Goal: Task Accomplishment & Management: Manage account settings

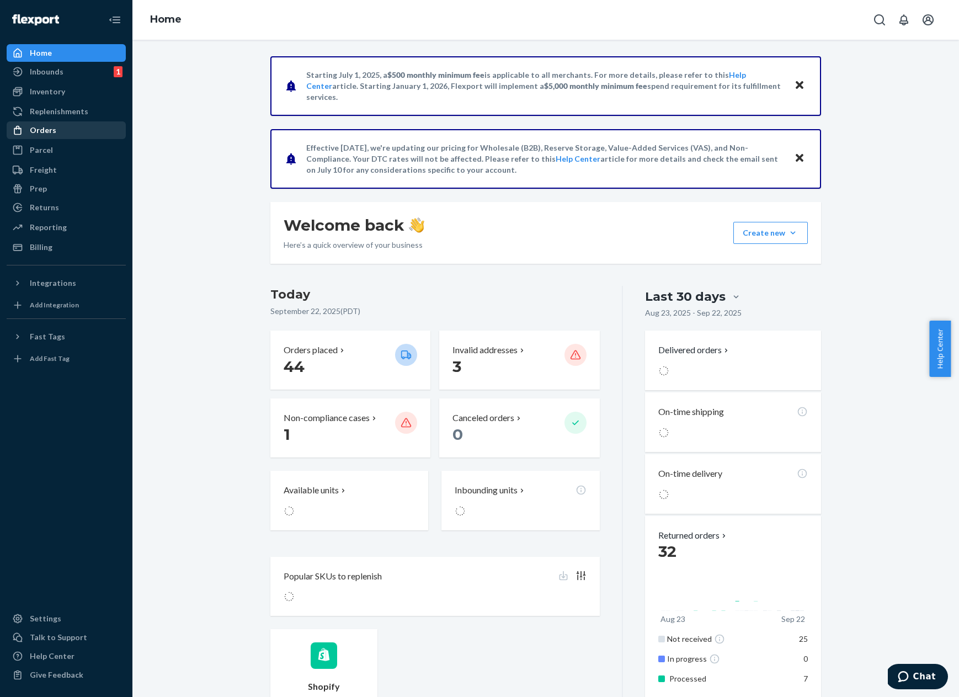
click at [55, 133] on div "Orders" at bounding box center [66, 129] width 117 height 15
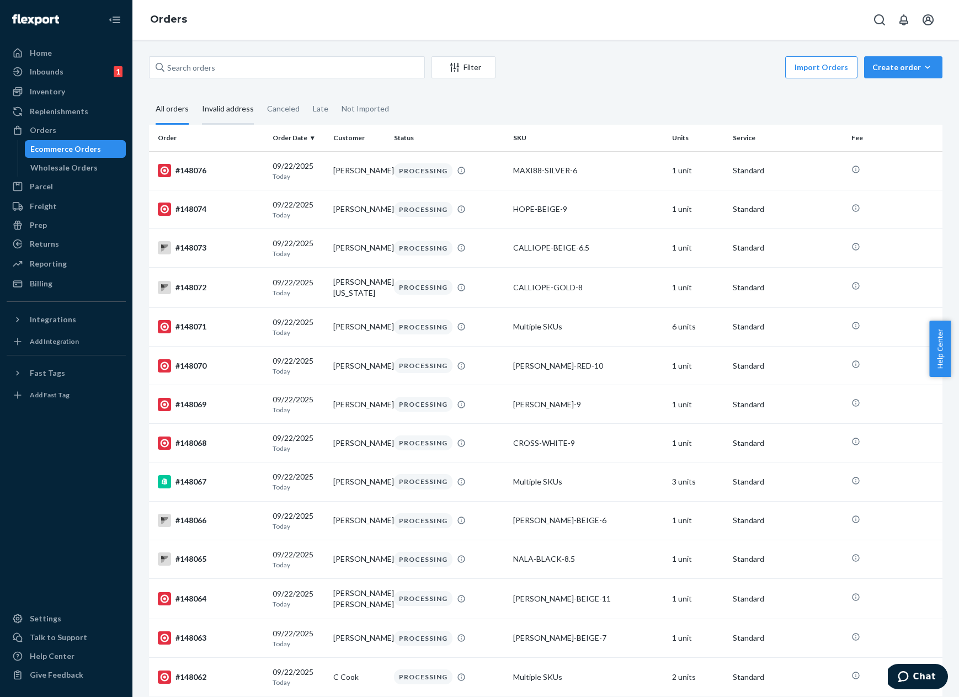
click at [234, 116] on div "Invalid address" at bounding box center [228, 109] width 52 height 30
click at [195, 94] on input "Invalid address" at bounding box center [195, 94] width 0 height 0
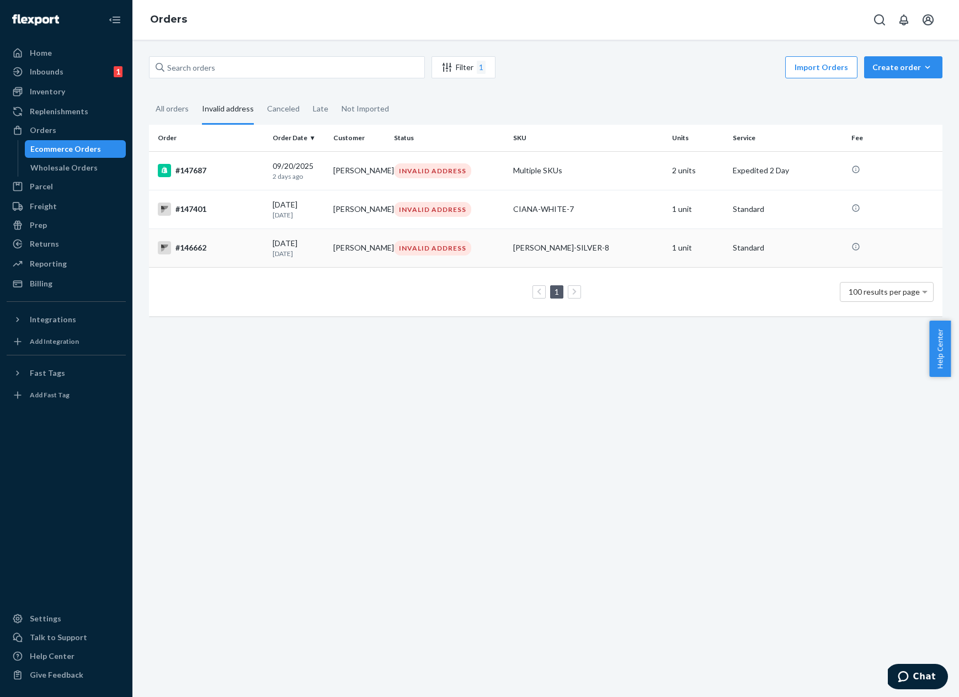
click at [232, 244] on div "#146662" at bounding box center [211, 247] width 106 height 13
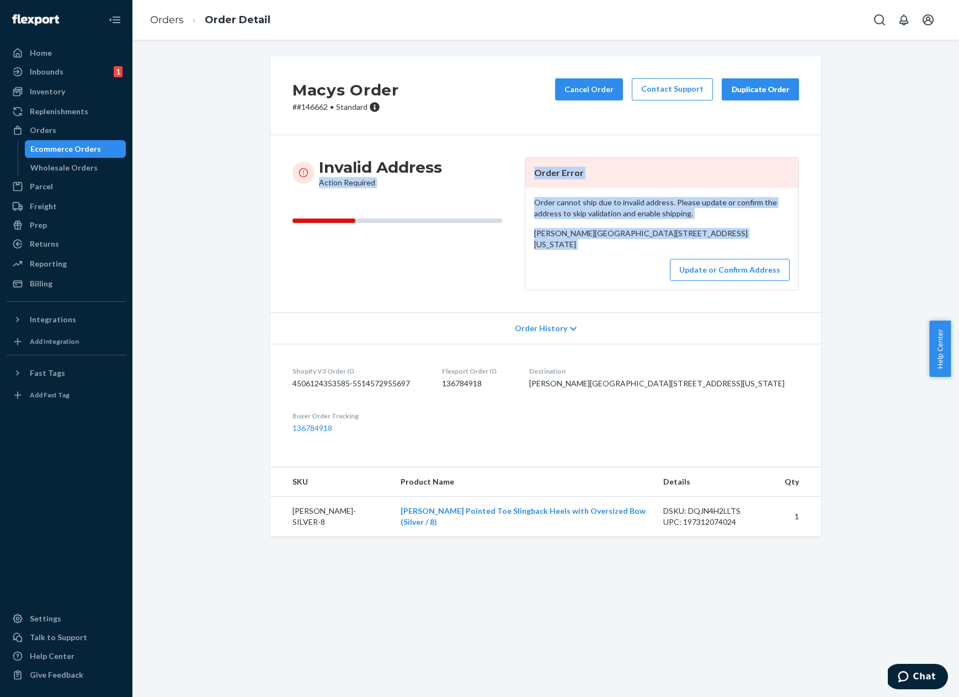
drag, startPoint x: 481, startPoint y: 137, endPoint x: 614, endPoint y: 316, distance: 223.2
click at [614, 312] on div "Invalid Address Action Required Order Error Order cannot ship due to invalid ad…" at bounding box center [545, 223] width 550 height 177
click at [602, 281] on div "Update or Confirm Address" at bounding box center [661, 270] width 255 height 22
drag, startPoint x: 587, startPoint y: 303, endPoint x: 240, endPoint y: 92, distance: 406.2
click at [240, 92] on div "Macys Order # #146662 • Standard Cancel Order Contact Support Duplicate Order I…" at bounding box center [546, 302] width 810 height 493
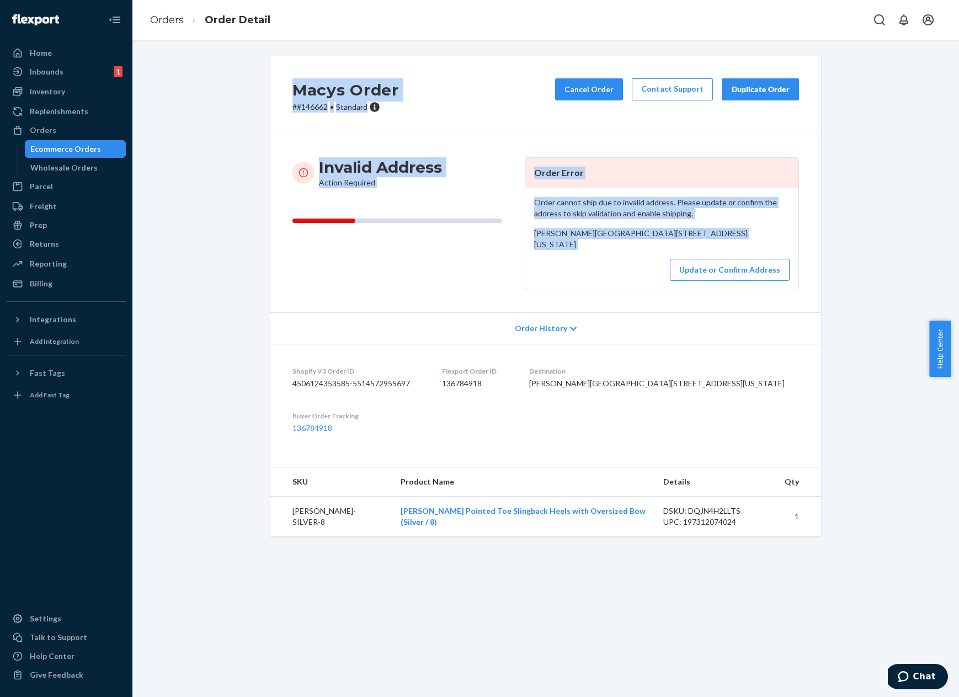
click at [240, 92] on div "Macys Order # #146662 • Standard Cancel Order Contact Support Duplicate Order I…" at bounding box center [546, 302] width 810 height 493
drag, startPoint x: 257, startPoint y: 71, endPoint x: 591, endPoint y: 295, distance: 402.0
click at [591, 295] on div "Macys Order # #146662 • Standard Cancel Order Contact Support Duplicate Order I…" at bounding box center [546, 302] width 810 height 493
click at [591, 281] on div "Update or Confirm Address" at bounding box center [661, 270] width 255 height 22
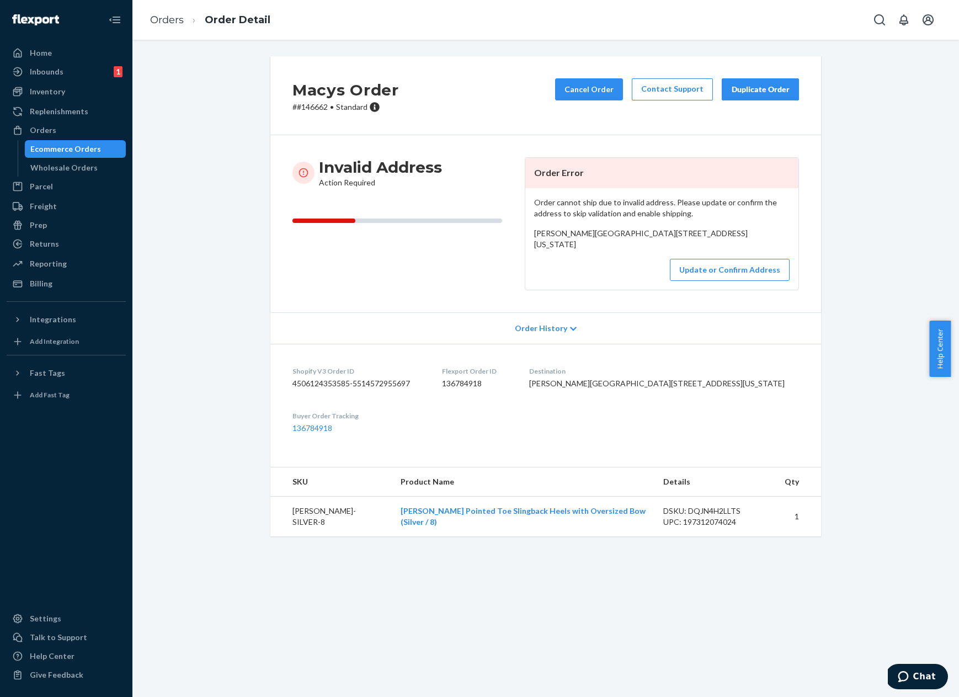
drag, startPoint x: 563, startPoint y: 279, endPoint x: 523, endPoint y: 199, distance: 89.3
click at [525, 199] on div "Order cannot ship due to invalid address. Please update or confirm the address …" at bounding box center [661, 238] width 273 height 101
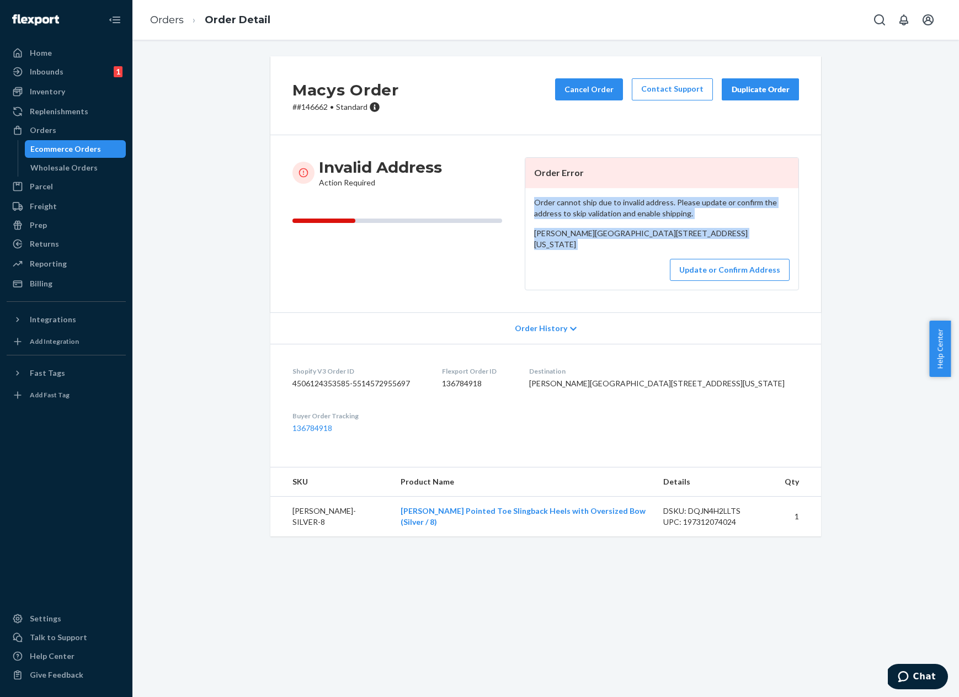
drag, startPoint x: 528, startPoint y: 194, endPoint x: 591, endPoint y: 297, distance: 120.0
click at [591, 290] on div "Order cannot ship due to invalid address. Please update or confirm the address …" at bounding box center [661, 238] width 273 height 101
click at [591, 281] on div "Update or Confirm Address" at bounding box center [661, 270] width 255 height 22
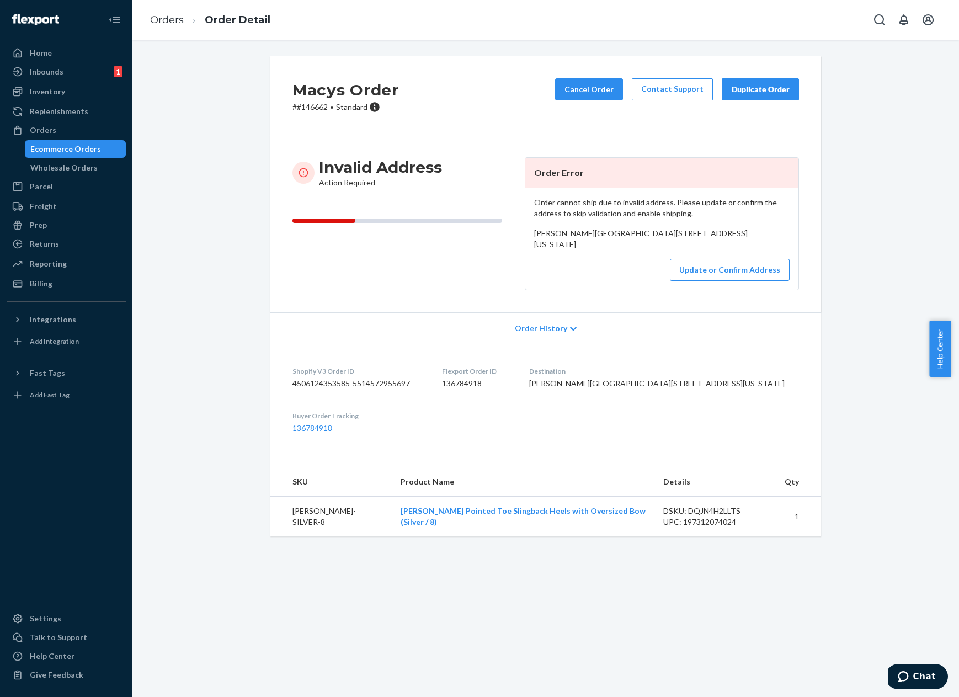
click at [83, 147] on div "Ecommerce Orders" at bounding box center [65, 148] width 71 height 11
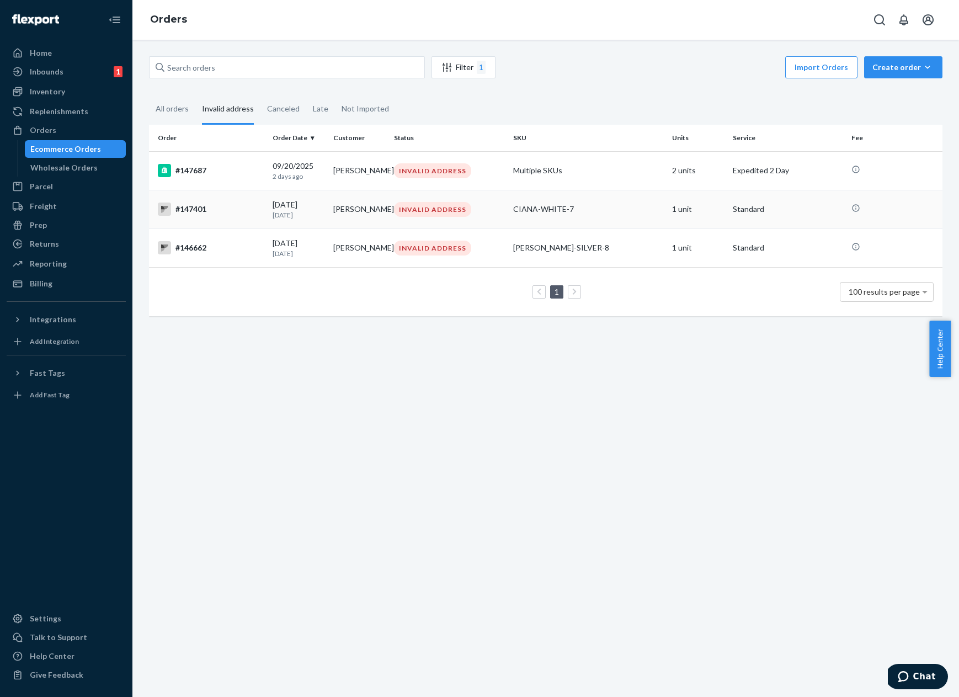
click at [239, 213] on div "#147401" at bounding box center [211, 208] width 106 height 13
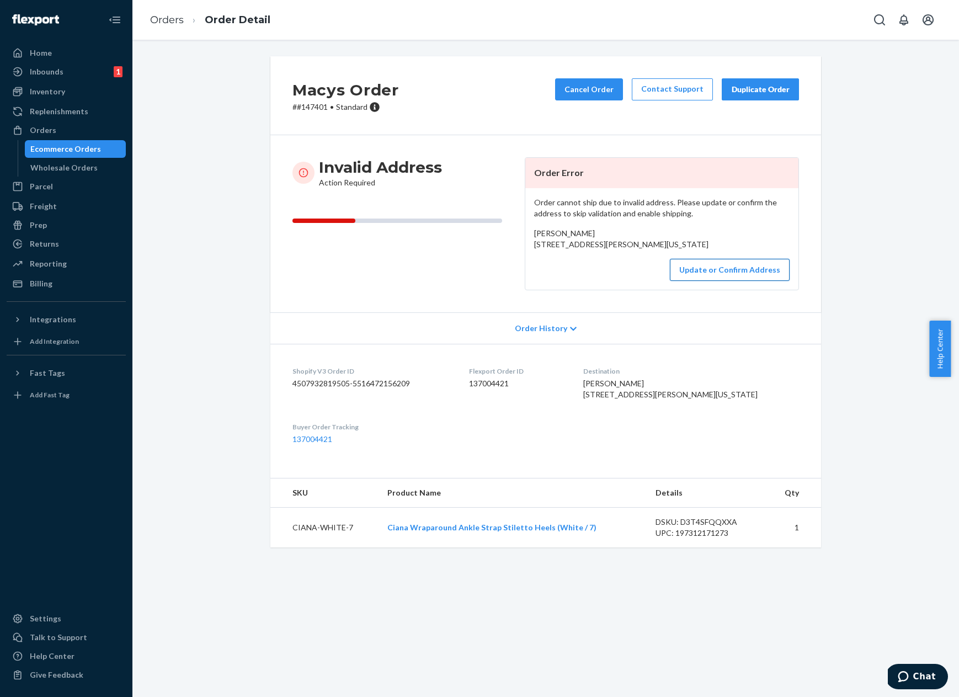
click at [718, 281] on button "Update or Confirm Address" at bounding box center [730, 270] width 120 height 22
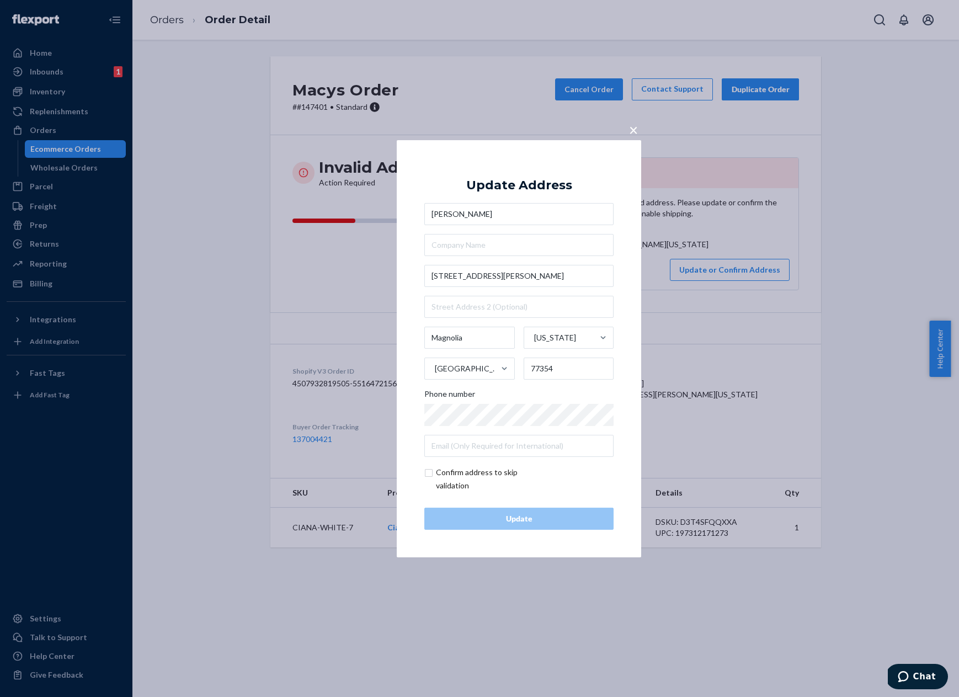
click at [456, 483] on input "checkbox" at bounding box center [488, 479] width 128 height 26
checkbox input "true"
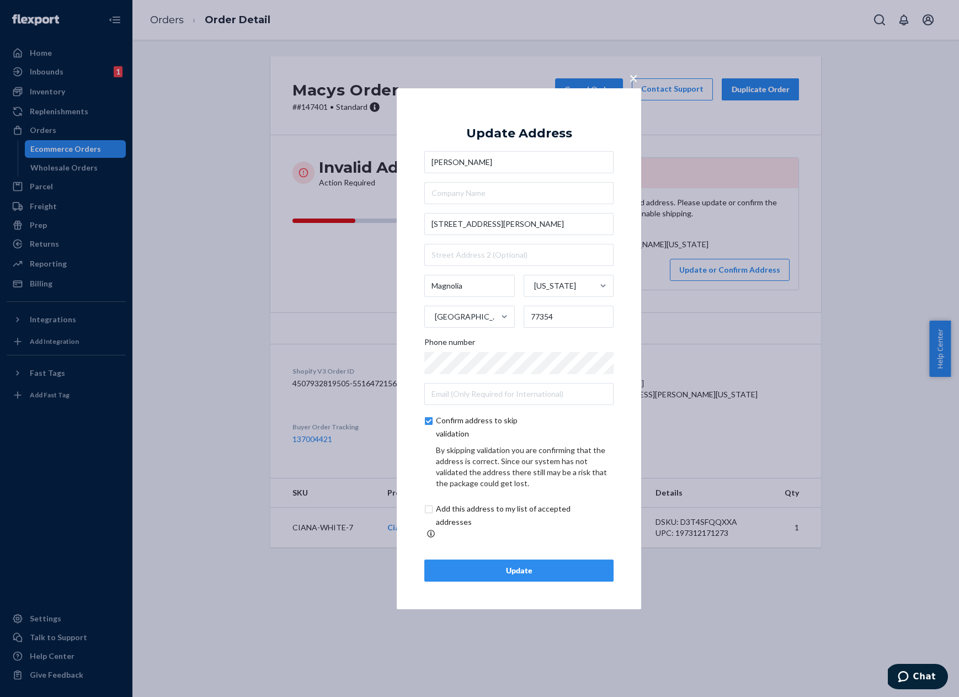
click at [511, 565] on div "Update" at bounding box center [519, 570] width 170 height 11
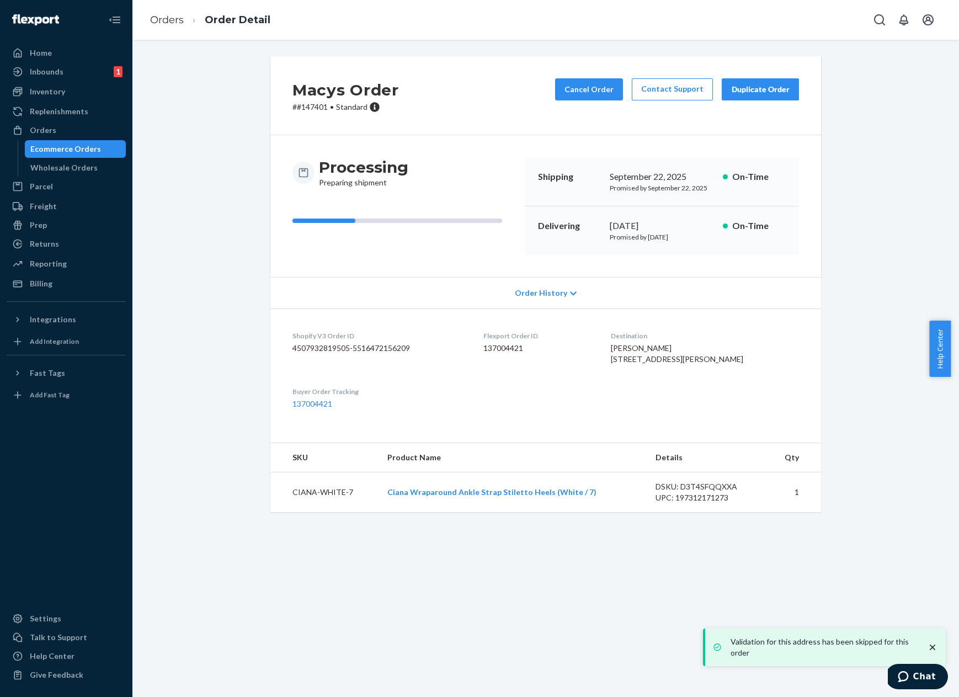
click at [64, 148] on div "Ecommerce Orders" at bounding box center [65, 148] width 71 height 11
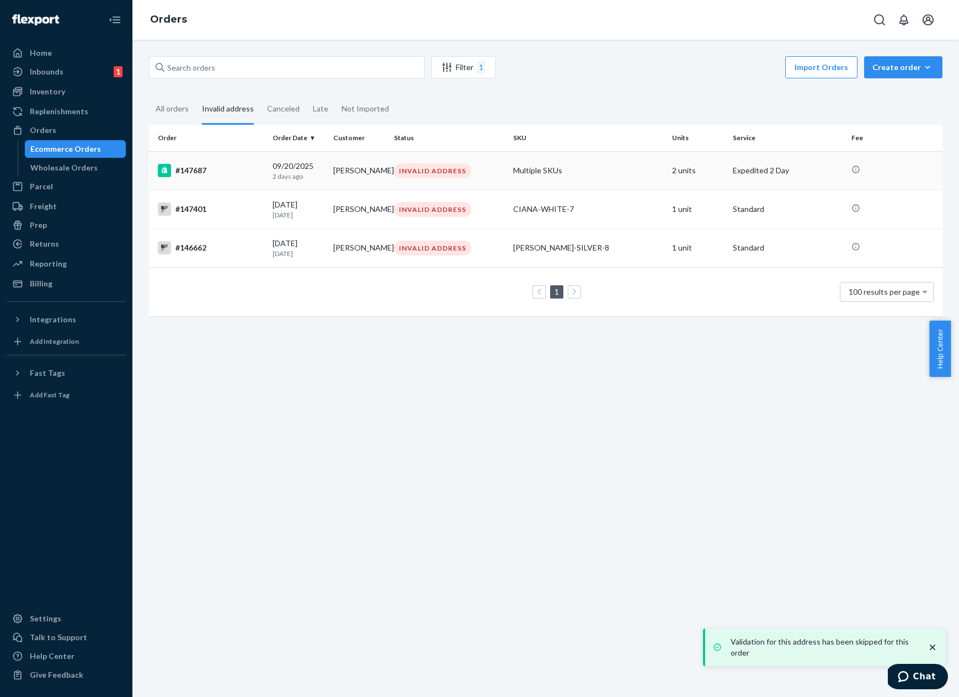
click at [565, 174] on td "Multiple SKUs" at bounding box center [588, 170] width 159 height 39
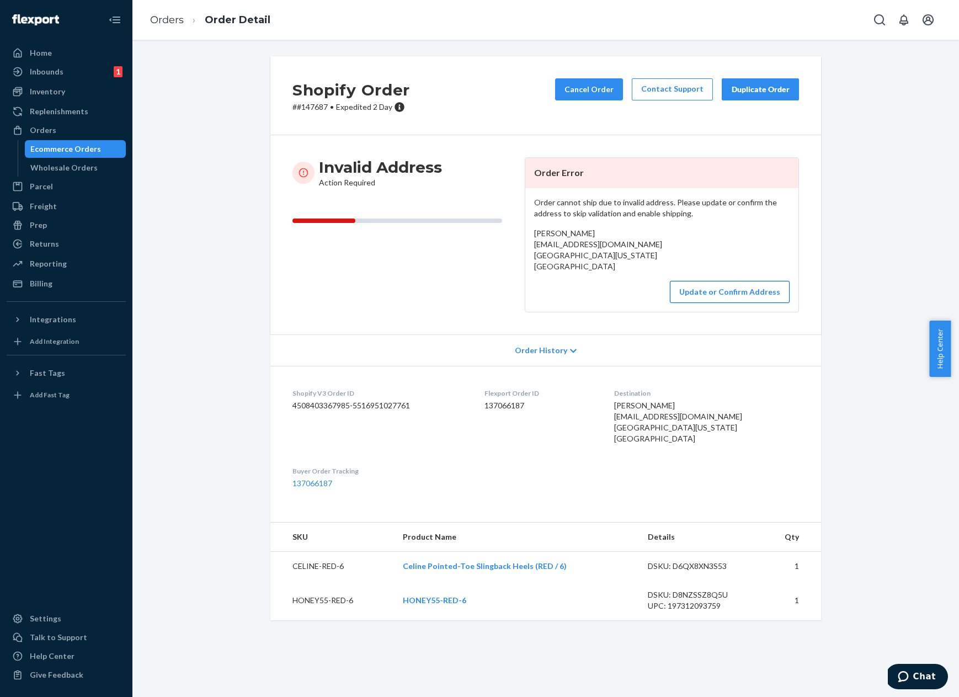
click at [693, 286] on button "Update or Confirm Address" at bounding box center [730, 292] width 120 height 22
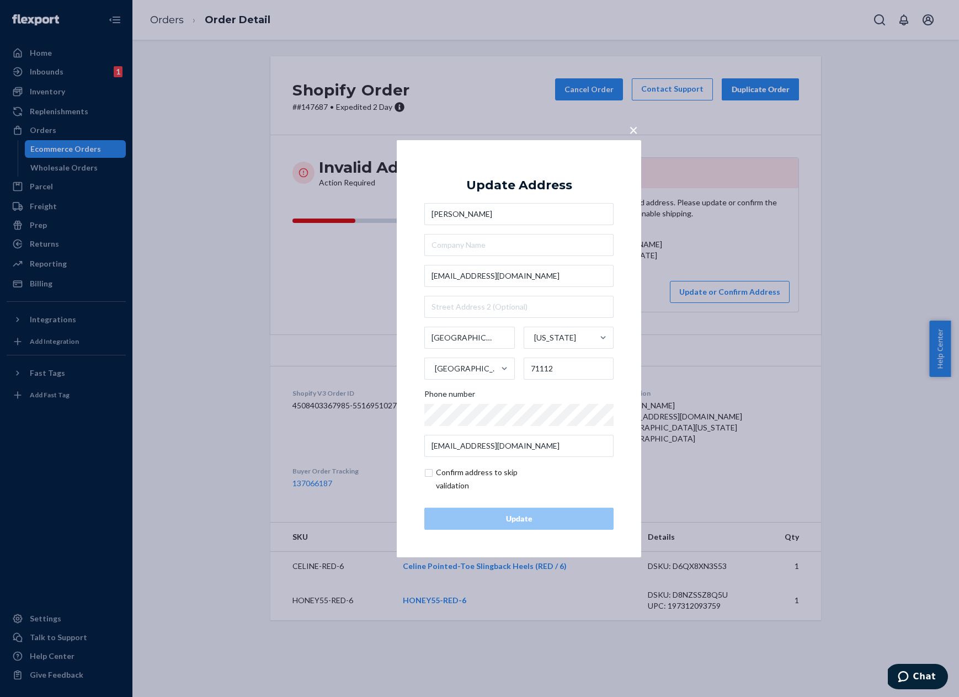
click at [552, 468] on div "Confirm address to skip validation" at bounding box center [518, 479] width 189 height 26
click at [537, 392] on div "Phone number" at bounding box center [518, 395] width 189 height 15
